Goal: Register for event/course

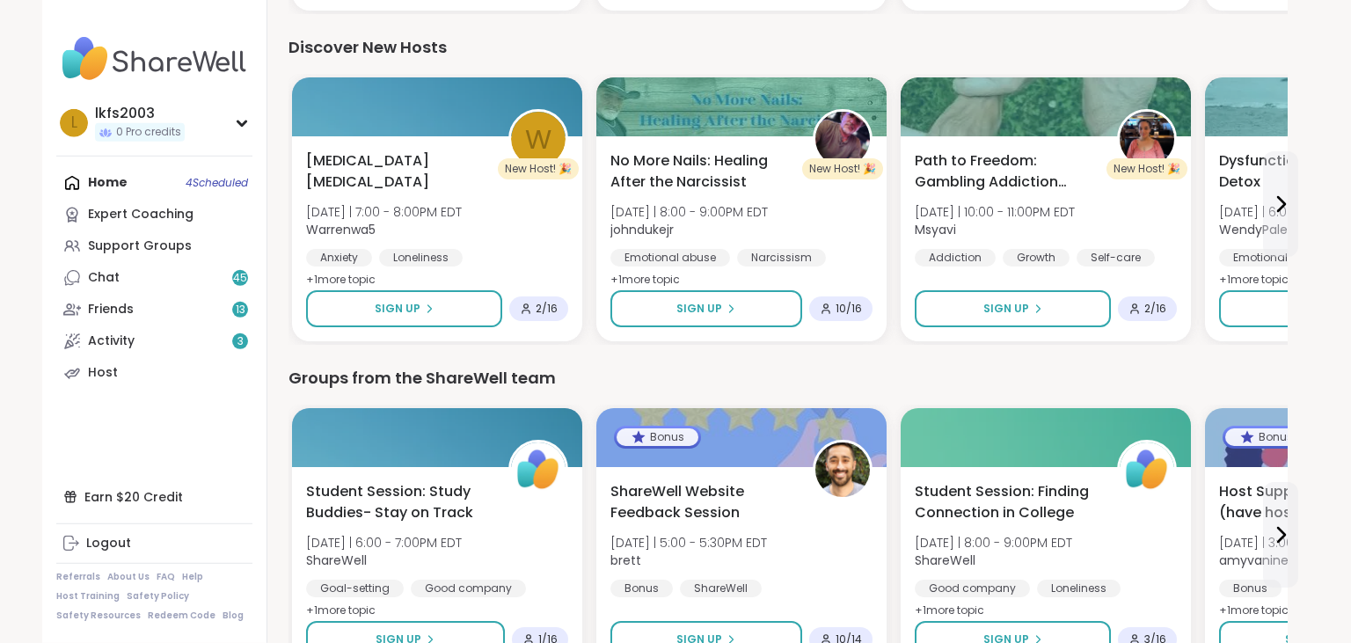
scroll to position [2315, 0]
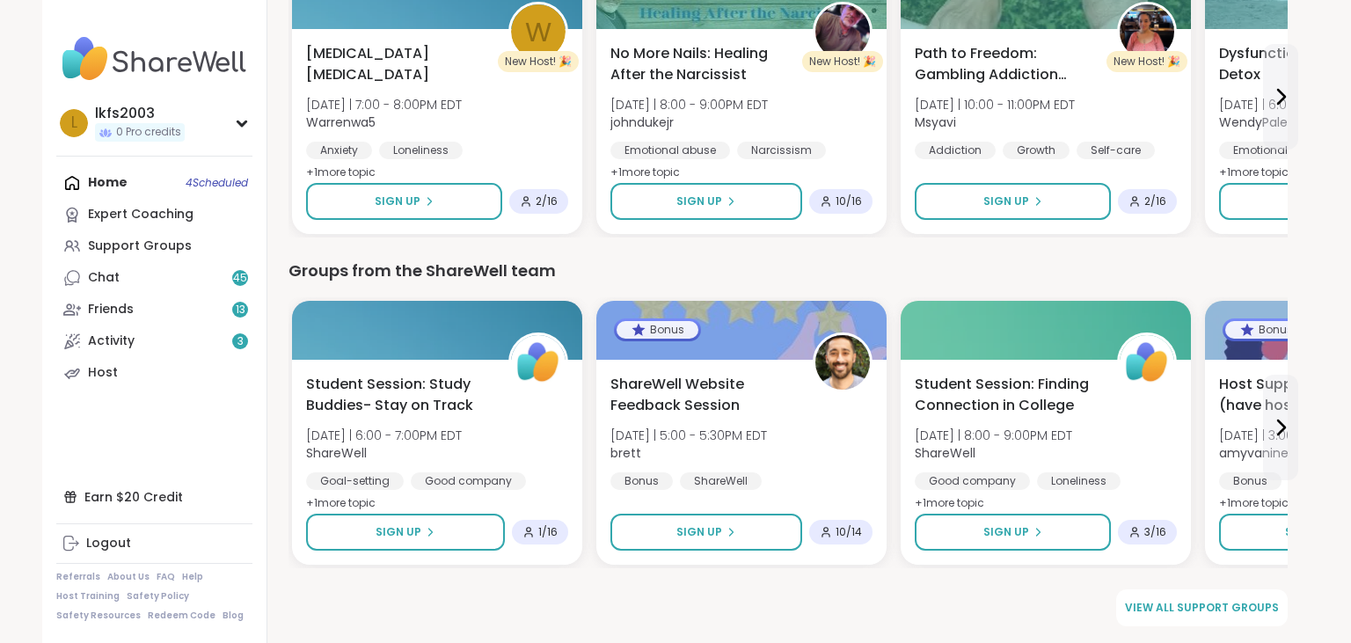
click at [1257, 604] on span "View all support groups" at bounding box center [1202, 608] width 154 height 16
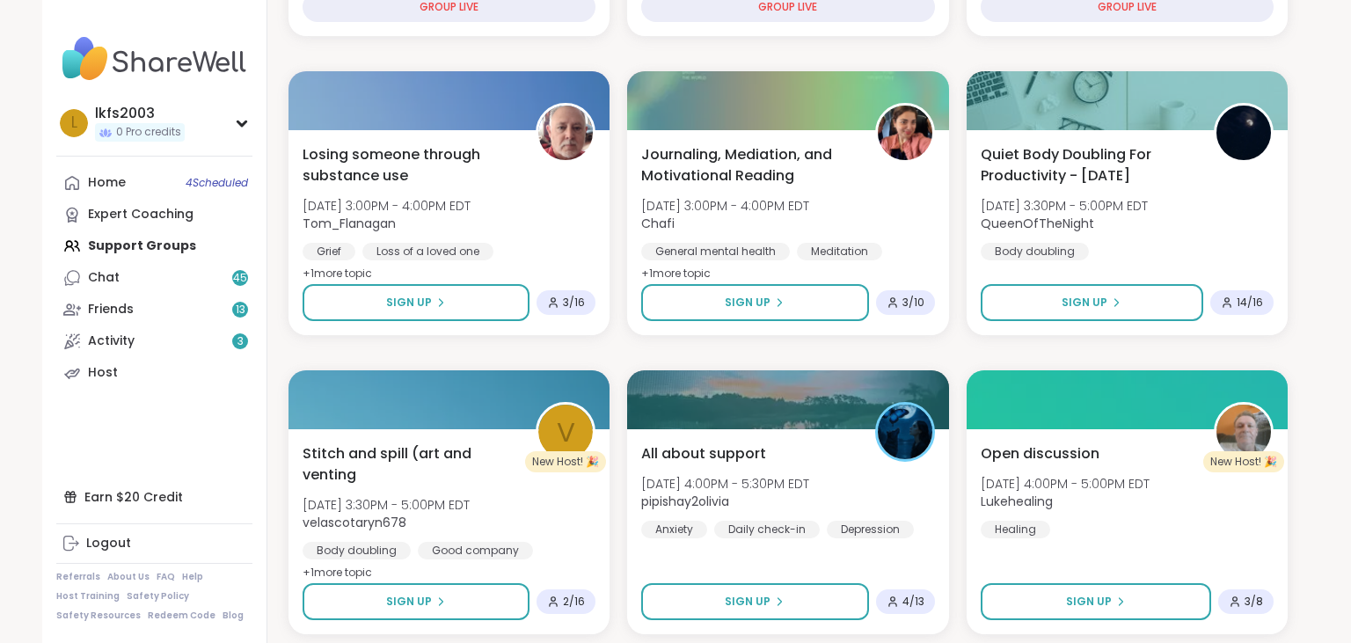
scroll to position [465, 0]
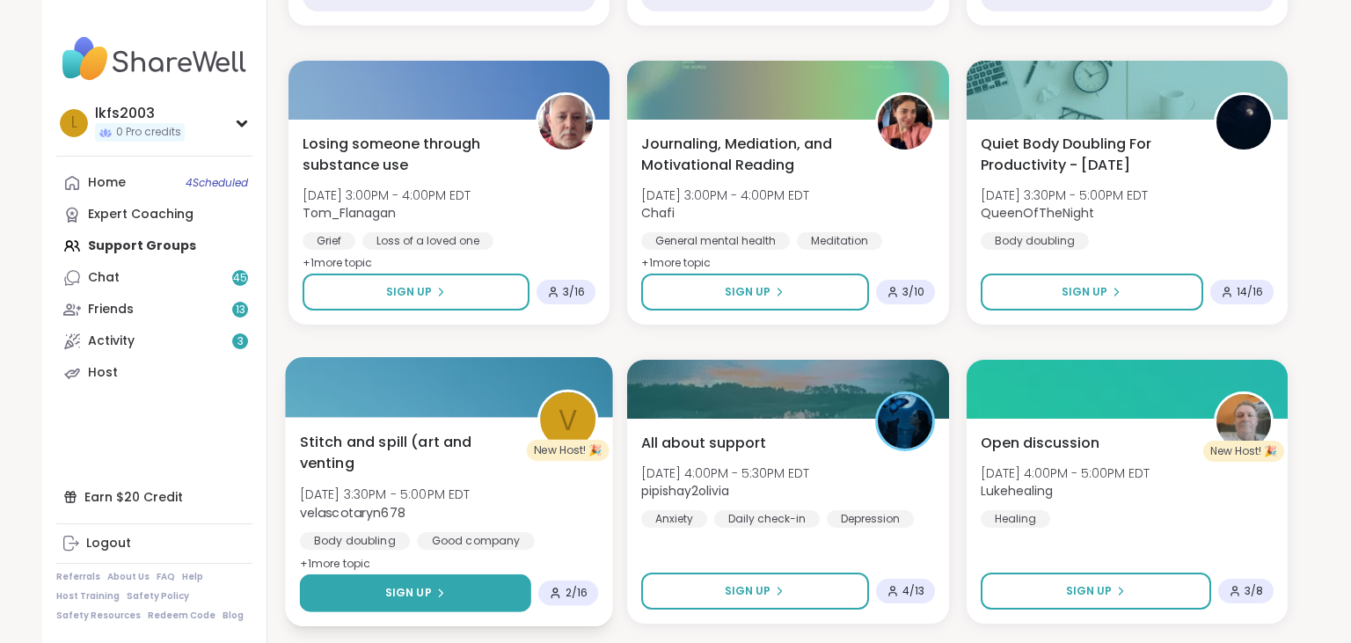
click at [450, 589] on button "Sign Up" at bounding box center [415, 594] width 231 height 38
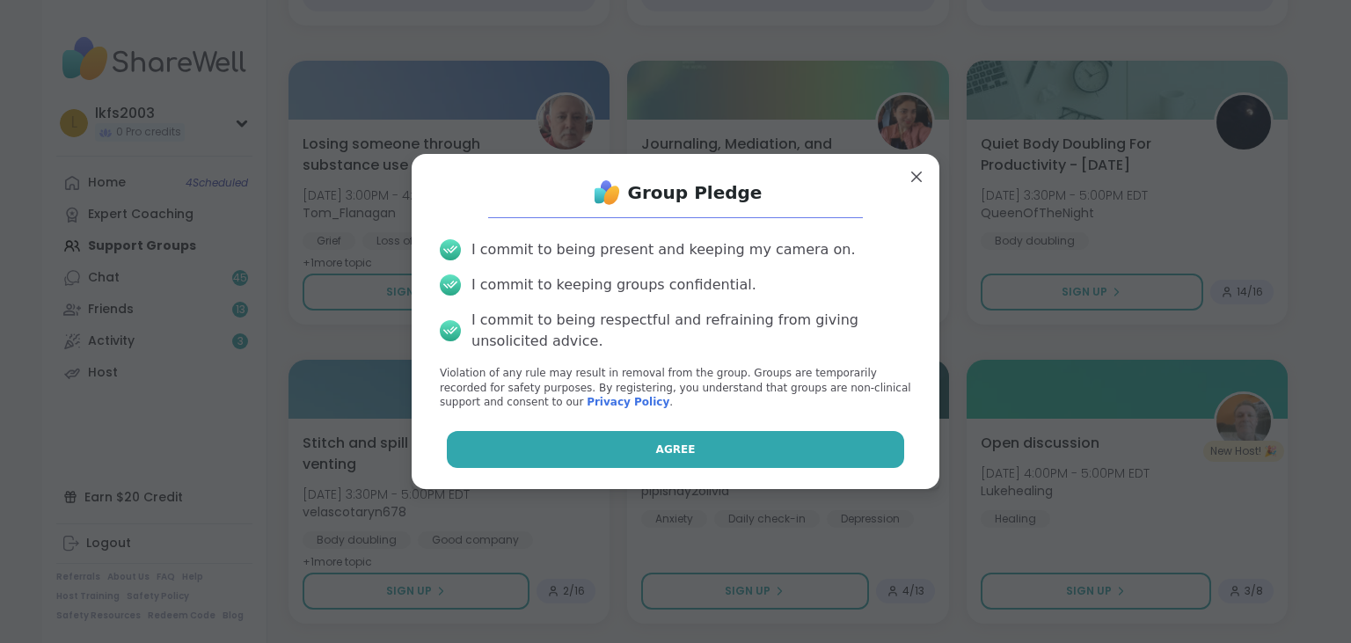
click at [630, 455] on button "Agree" at bounding box center [676, 449] width 458 height 37
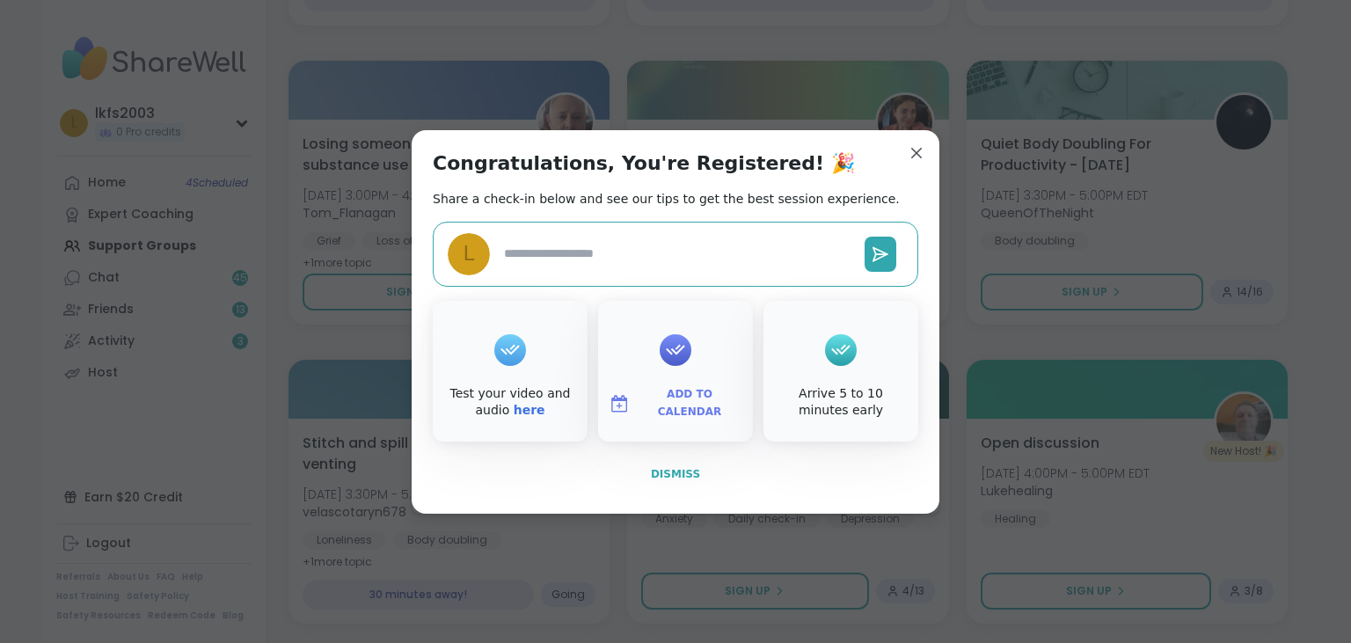
type textarea "*"
click at [635, 466] on button "Dismiss" at bounding box center [676, 474] width 486 height 37
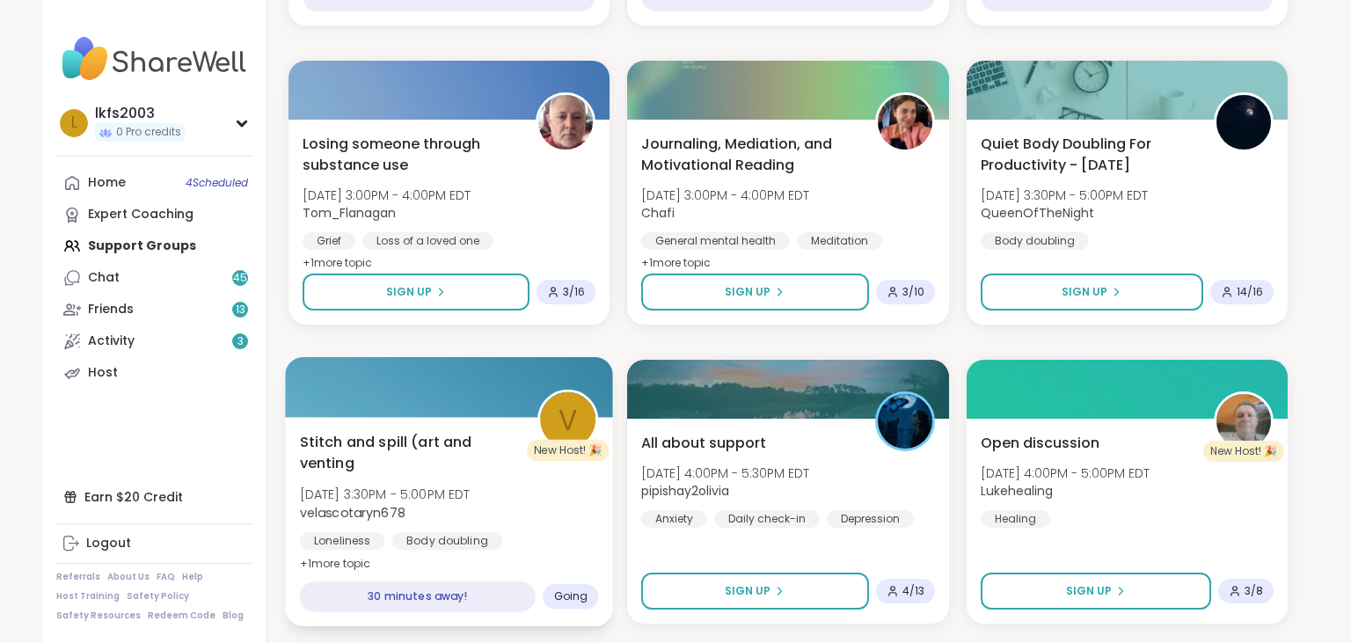
click at [580, 463] on div "Stitch and spill (art and venting [DATE] 3:30PM - 5:00PM EDT velascotaryn678 Lo…" at bounding box center [449, 502] width 299 height 143
